Goal: Task Accomplishment & Management: Manage account settings

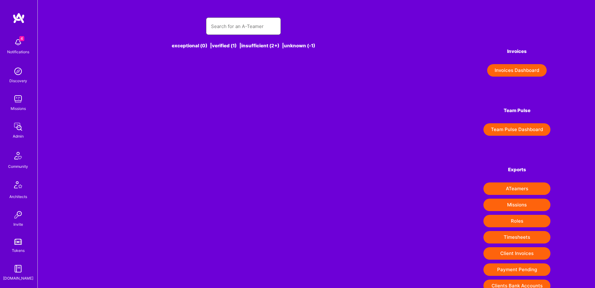
click at [235, 27] on input "text" at bounding box center [243, 26] width 65 height 16
paste input "[PERSON_NAME][EMAIL_ADDRESS][DOMAIN_NAME]"
type input "[PERSON_NAME][EMAIL_ADDRESS][DOMAIN_NAME]"
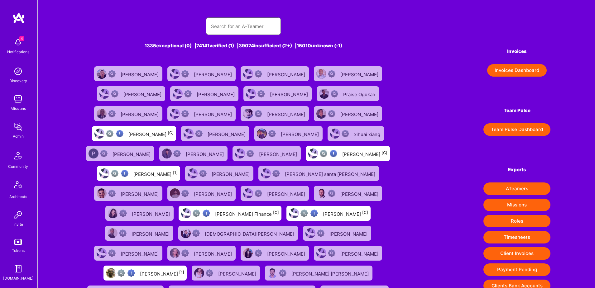
paste input "[PERSON_NAME][EMAIL_ADDRESS][DOMAIN_NAME]"
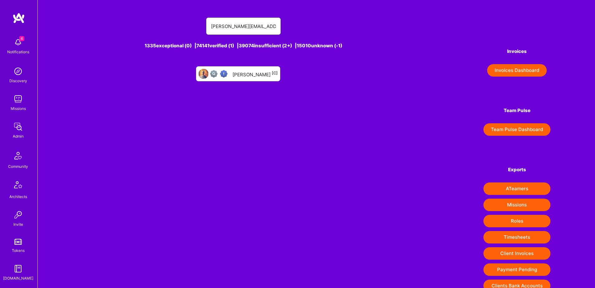
type input "[PERSON_NAME][EMAIL_ADDRESS][DOMAIN_NAME]"
click at [257, 76] on div "[PERSON_NAME] [C]" at bounding box center [254, 74] width 45 height 8
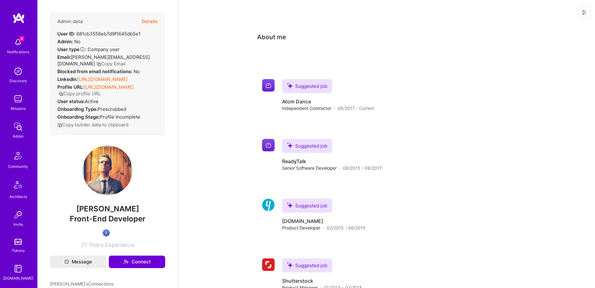
click at [584, 12] on icon at bounding box center [584, 12] width 4 height 1
click at [553, 27] on button "Login as Marc" at bounding box center [557, 27] width 66 height 16
